Goal: Information Seeking & Learning: Understand process/instructions

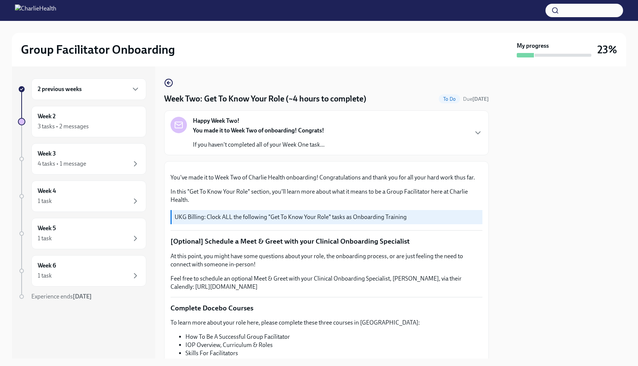
click at [350, 179] on div at bounding box center [562, 212] width 128 height 292
click at [350, 181] on div at bounding box center [562, 212] width 128 height 292
click at [350, 127] on div at bounding box center [562, 212] width 128 height 292
click at [350, 128] on div "Happy Week Two! You made it to Week Two of onboarding! Congrats! If you haven't…" at bounding box center [327, 133] width 312 height 32
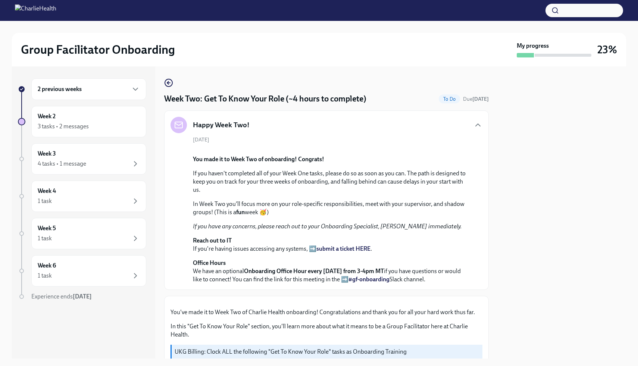
click at [350, 194] on div at bounding box center [562, 212] width 128 height 292
click at [350, 205] on div at bounding box center [562, 212] width 128 height 292
click at [350, 163] on p "You made it to Week Two of onboarding! Congrats!" at bounding box center [332, 159] width 278 height 8
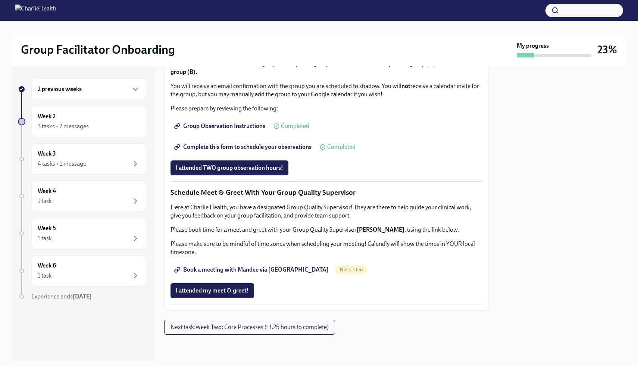
scroll to position [836, 0]
click at [268, 151] on span "Complete this form to schedule your observations" at bounding box center [244, 146] width 136 height 7
click at [350, 142] on div at bounding box center [562, 212] width 128 height 292
click at [350, 187] on div at bounding box center [562, 212] width 128 height 292
click at [350, 113] on div "Our HIPAA training is required to observe groups - if you have not completed th…" at bounding box center [327, 64] width 312 height 98
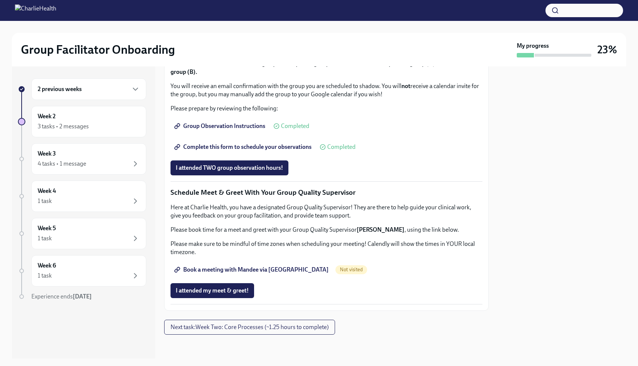
scroll to position [914, 0]
click at [283, 268] on span "Book a meeting with Mandee via [GEOGRAPHIC_DATA]" at bounding box center [252, 269] width 153 height 7
click at [291, 304] on span "Next task : Week Two: Core Processes (~1.25 hours to complete)" at bounding box center [250, 327] width 158 height 7
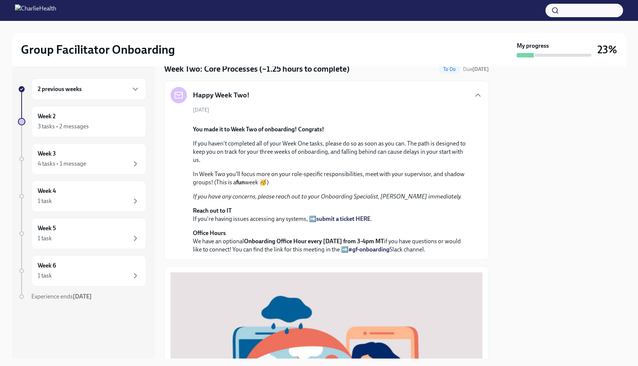
scroll to position [15, 0]
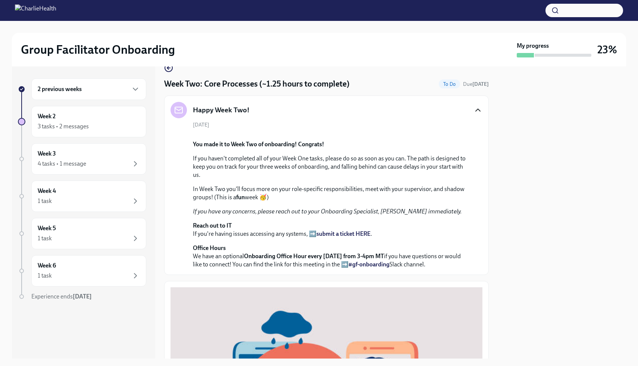
click at [350, 108] on icon "button" at bounding box center [478, 110] width 9 height 9
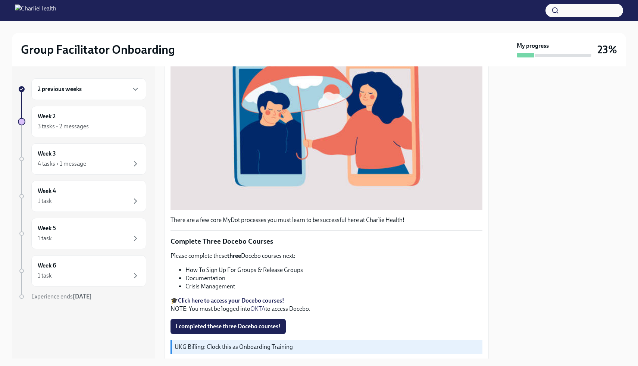
scroll to position [222, 0]
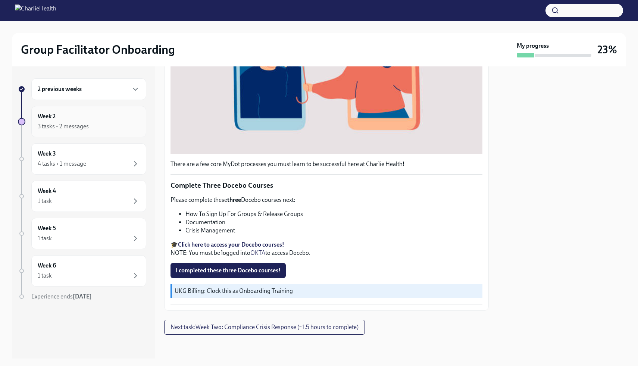
click at [56, 121] on div "Week 2 3 tasks • 2 messages" at bounding box center [89, 121] width 102 height 19
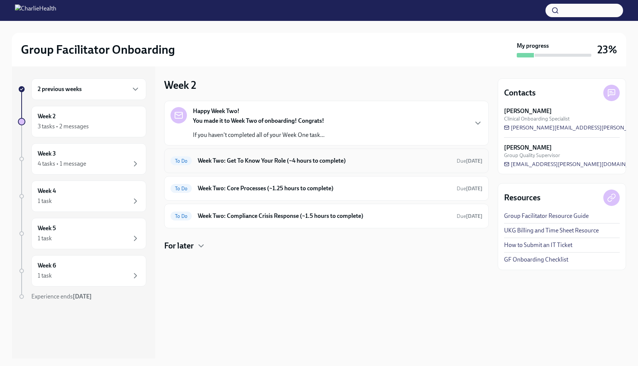
click at [199, 165] on div "To Do Week Two: Get To Know Your Role (~4 hours to complete) Due [DATE]" at bounding box center [327, 161] width 312 height 12
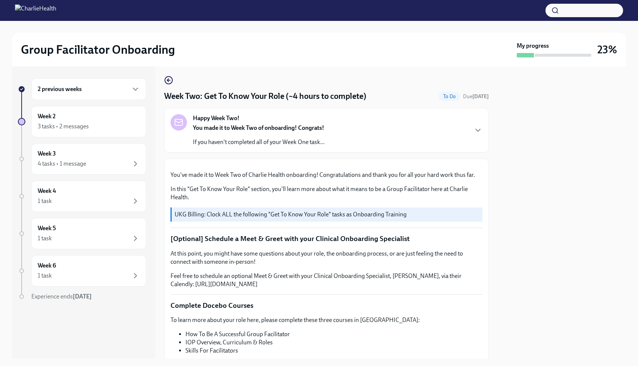
scroll to position [0, 0]
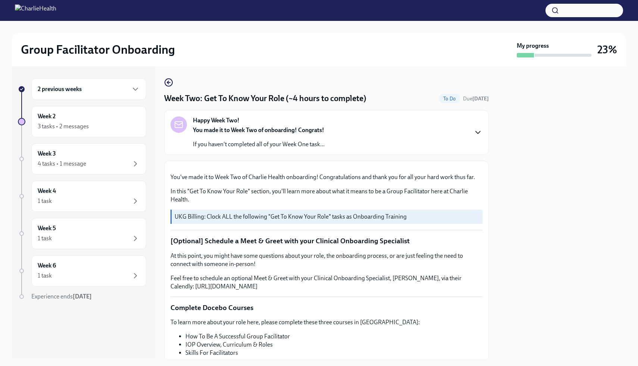
click at [350, 135] on icon "button" at bounding box center [478, 132] width 9 height 9
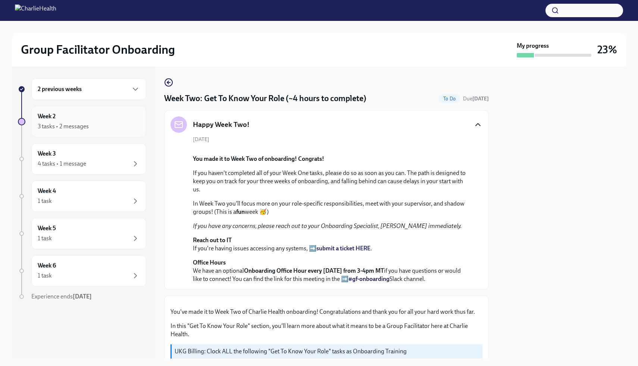
click at [134, 116] on div "Week 2 3 tasks • 2 messages" at bounding box center [89, 121] width 102 height 19
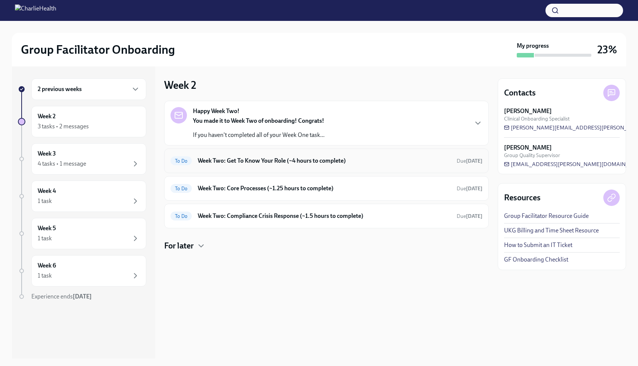
click at [350, 170] on div "To Do Week Two: Get To Know Your Role (~4 hours to complete) Due [DATE]" at bounding box center [326, 161] width 325 height 25
click at [350, 167] on div "To Do Week Two: Get To Know Your Role (~4 hours to complete) Due [DATE]" at bounding box center [326, 161] width 325 height 25
click at [284, 162] on h6 "Week Two: Get To Know Your Role (~4 hours to complete)" at bounding box center [324, 161] width 253 height 8
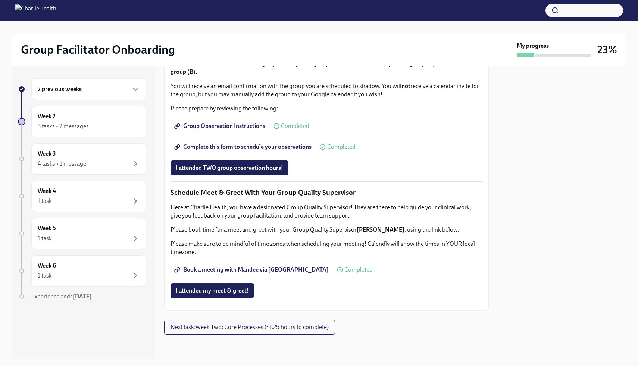
scroll to position [594, 0]
click at [350, 121] on div at bounding box center [562, 212] width 128 height 292
click at [72, 126] on div "3 tasks • 2 messages" at bounding box center [63, 126] width 51 height 8
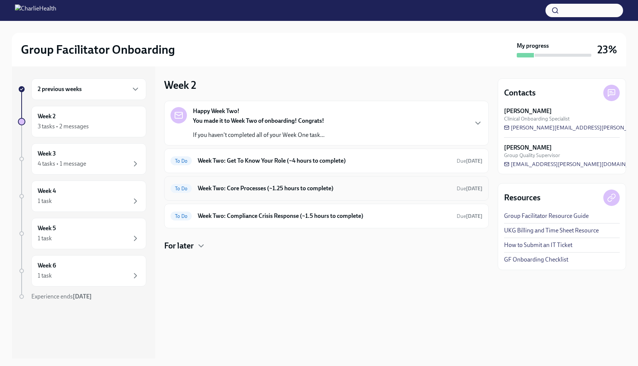
click at [266, 186] on h6 "Week Two: Core Processes (~1.25 hours to complete)" at bounding box center [324, 188] width 253 height 8
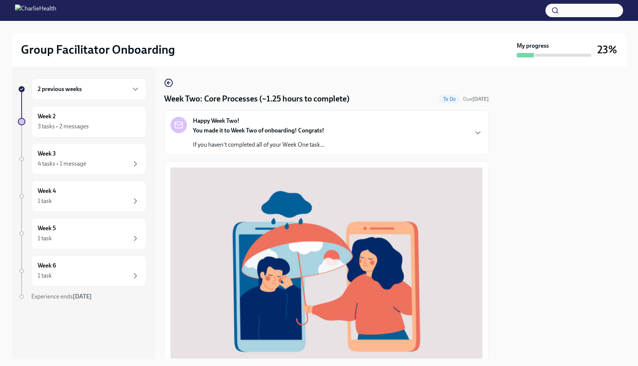
click at [350, 182] on div "2 previous weeks Week 2 3 tasks • 2 messages Week 3 4 tasks • 1 message Week 4 …" at bounding box center [319, 212] width 614 height 292
click at [350, 200] on div "2 previous weeks Week 2 3 tasks • 2 messages Week 3 4 tasks • 1 message Week 4 …" at bounding box center [319, 212] width 614 height 292
click at [350, 182] on div at bounding box center [562, 212] width 128 height 292
click at [350, 162] on div "There are a few core MyDot processes you must learn to be successful here at Ch…" at bounding box center [326, 346] width 325 height 371
click at [350, 159] on div "Week Two: Core Processes (~1.25 hours to complete) To Do Due [DATE] Happy Week …" at bounding box center [326, 305] width 325 height 454
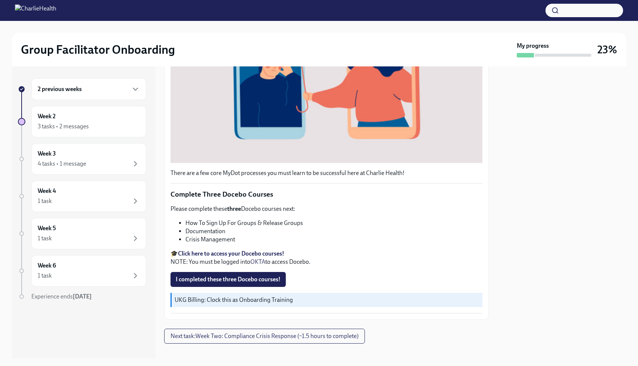
scroll to position [222, 0]
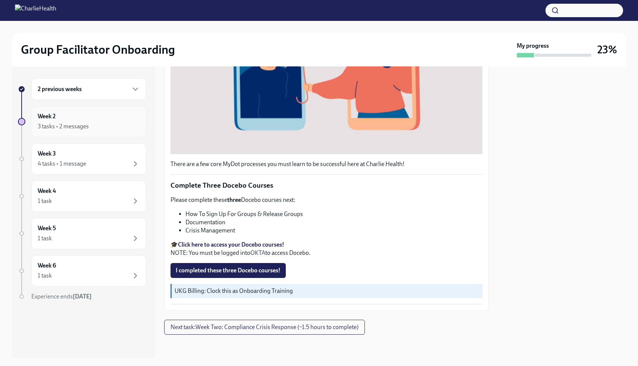
click at [116, 133] on div "Week 2 3 tasks • 2 messages" at bounding box center [88, 121] width 115 height 31
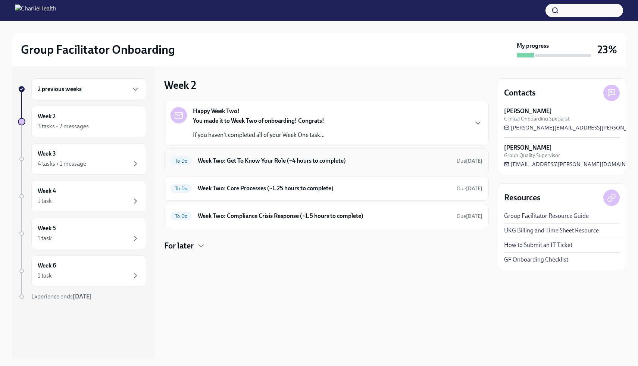
click at [303, 157] on h6 "Week Two: Get To Know Your Role (~4 hours to complete)" at bounding box center [324, 161] width 253 height 8
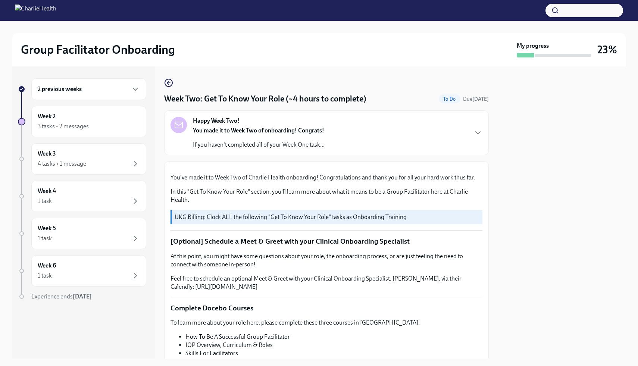
click at [350, 198] on div at bounding box center [562, 212] width 128 height 292
click at [350, 167] on div "2 previous weeks Week 2 3 tasks • 2 messages Week 3 4 tasks • 1 message Week 4 …" at bounding box center [319, 212] width 614 height 292
click at [350, 149] on div "Happy Week Two! You made it to Week Two of onboarding! Congrats! If you haven't…" at bounding box center [326, 132] width 325 height 45
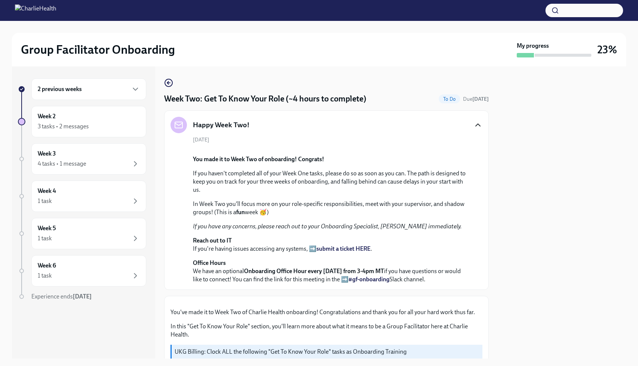
click at [350, 126] on icon "button" at bounding box center [478, 125] width 9 height 9
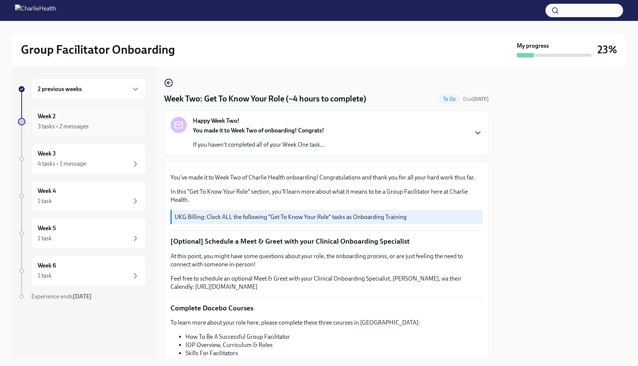
click at [135, 119] on div "Week 2 3 tasks • 2 messages" at bounding box center [89, 121] width 102 height 19
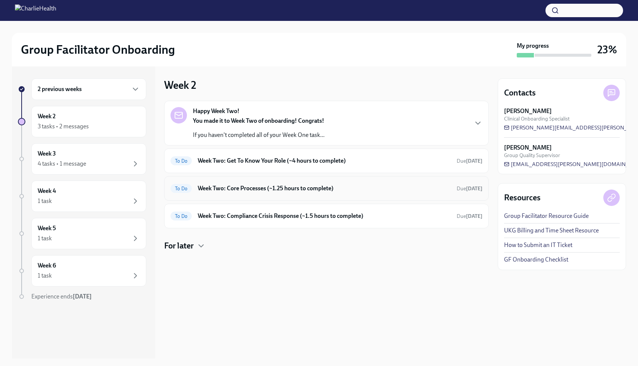
click at [325, 193] on div "To Do Week Two: Core Processes (~1.25 hours to complete) Due [DATE]" at bounding box center [327, 188] width 312 height 12
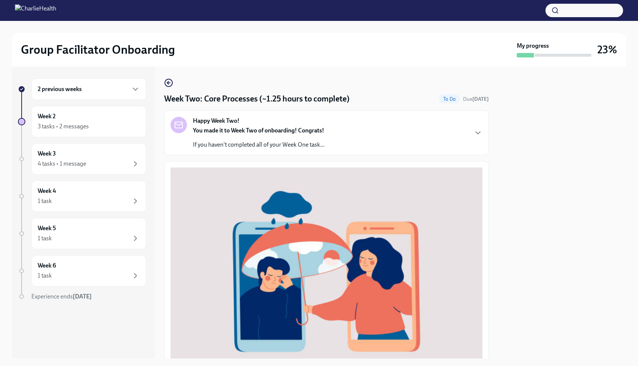
click at [350, 152] on div "Happy Week Two! You made it to Week Two of onboarding! Congrats! If you haven't…" at bounding box center [326, 132] width 325 height 45
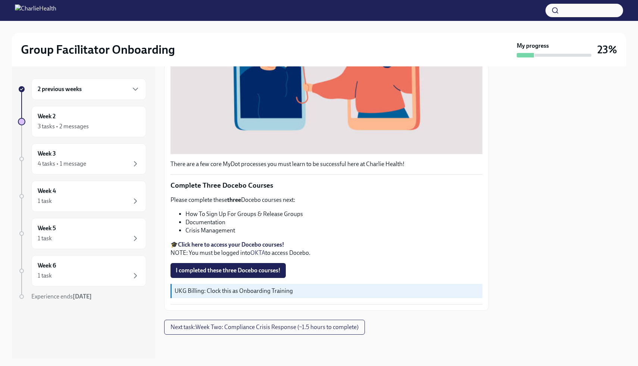
scroll to position [482, 0]
